Goal: Task Accomplishment & Management: Manage account settings

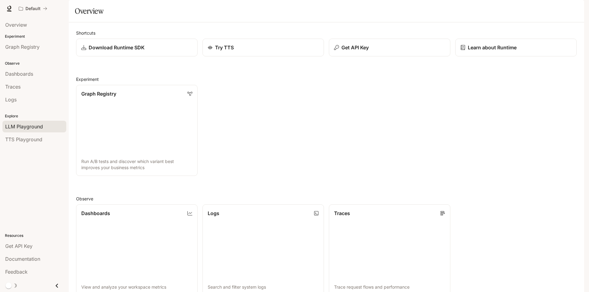
click at [39, 129] on span "LLM Playground" at bounding box center [24, 126] width 38 height 7
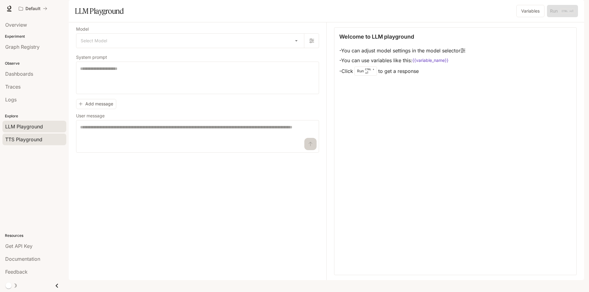
click at [35, 140] on span "TTS Playground" at bounding box center [23, 139] width 37 height 7
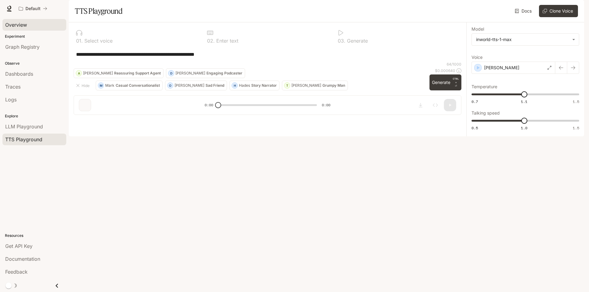
click at [21, 27] on span "Overview" at bounding box center [16, 24] width 22 height 7
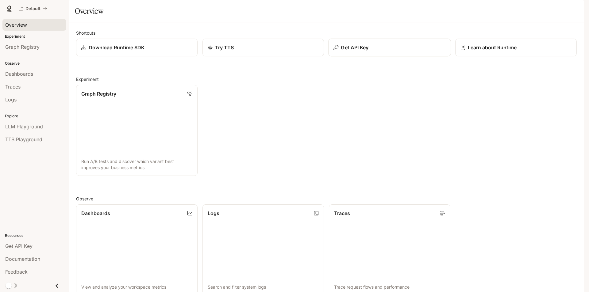
click at [374, 51] on div "Get API Key" at bounding box center [389, 47] width 112 height 7
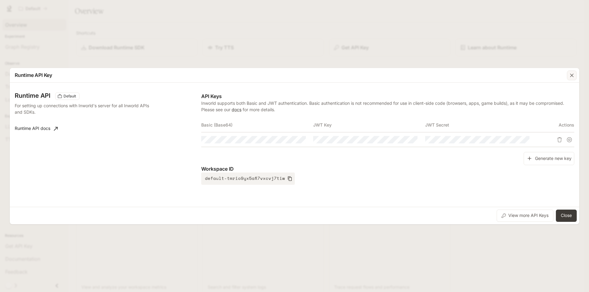
click at [572, 75] on icon "button" at bounding box center [572, 76] width 4 height 4
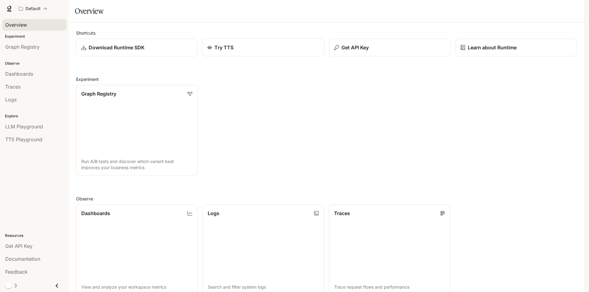
click at [240, 51] on div "Try TTS" at bounding box center [263, 47] width 112 height 7
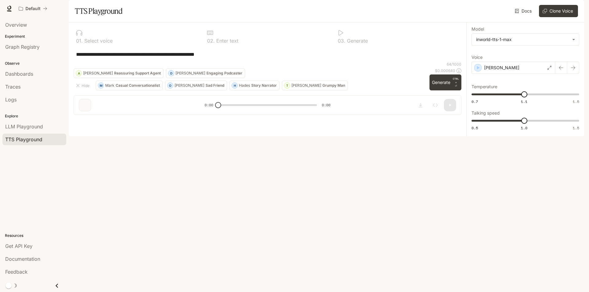
click at [574, 7] on img "button" at bounding box center [575, 8] width 9 height 9
click at [501, 47] on span "Billing" at bounding box center [536, 45] width 79 height 6
